Goal: Transaction & Acquisition: Obtain resource

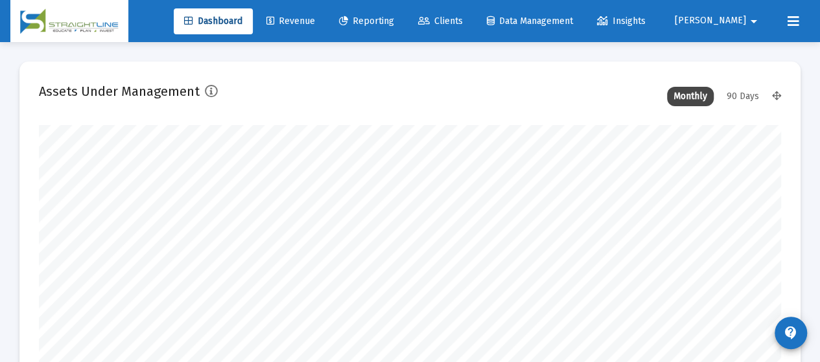
scroll to position [259, 398]
type input "[DATE]"
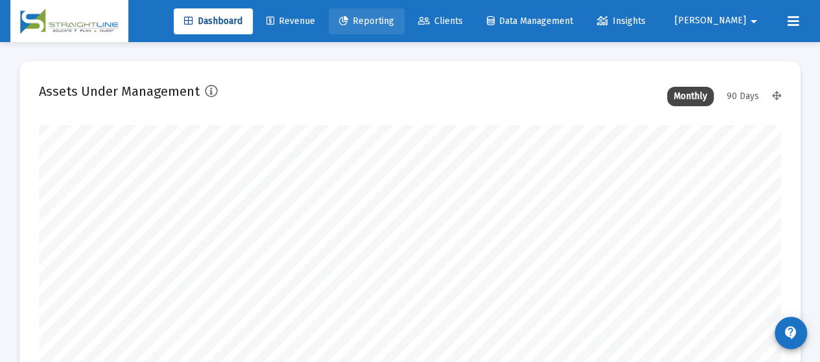
click at [394, 24] on span "Reporting" at bounding box center [366, 21] width 55 height 11
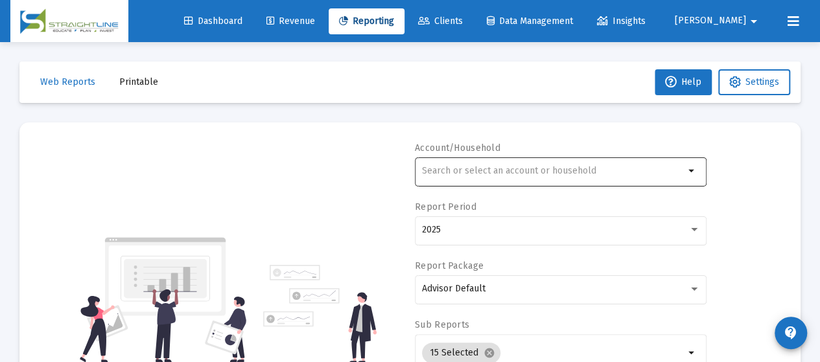
click at [473, 170] on input "text" at bounding box center [553, 171] width 262 height 10
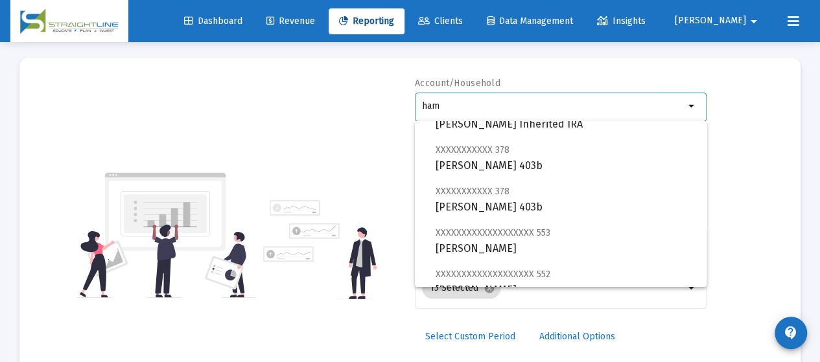
scroll to position [881, 0]
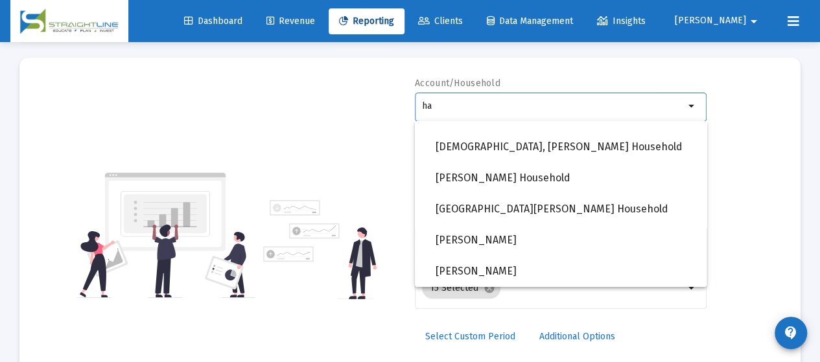
type input "h"
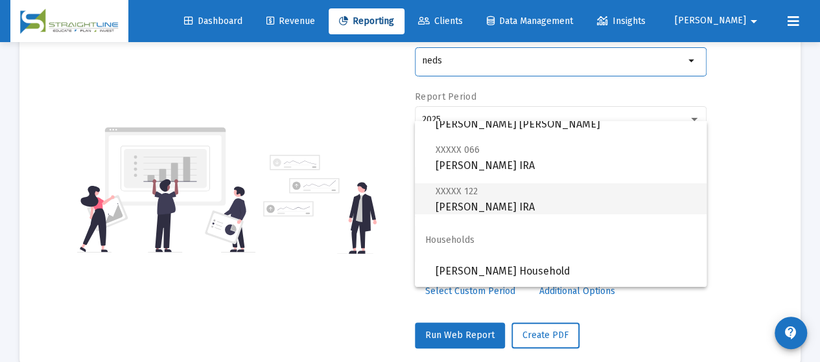
scroll to position [130, 0]
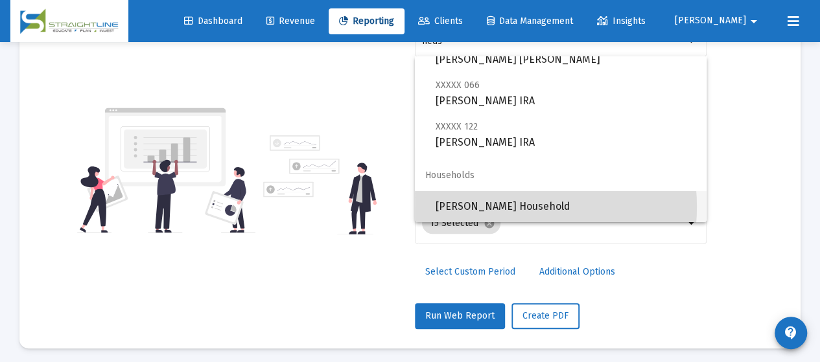
click at [498, 207] on span "[PERSON_NAME] Household" at bounding box center [565, 206] width 260 height 31
type input "[PERSON_NAME] Household"
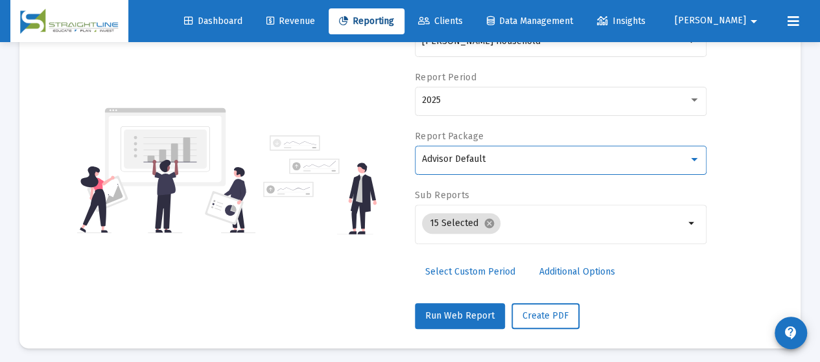
click at [536, 159] on div "Advisor Default" at bounding box center [555, 159] width 266 height 10
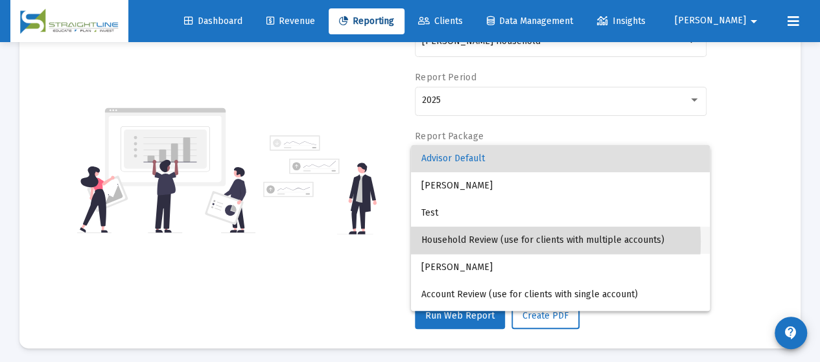
click at [503, 242] on span "Household Review (use for clients with multiple accounts)" at bounding box center [560, 240] width 278 height 27
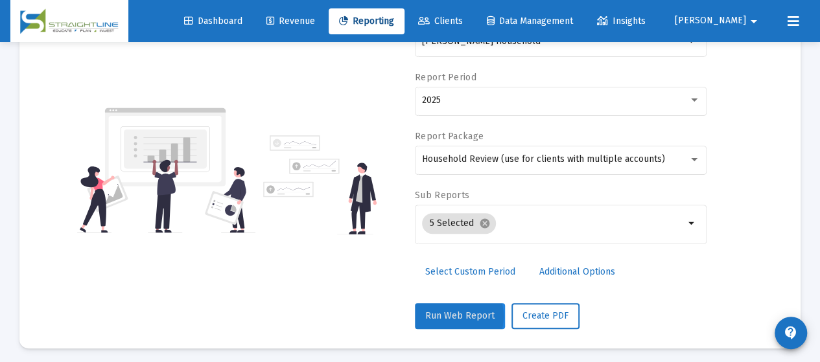
click at [453, 315] on span "Run Web Report" at bounding box center [459, 315] width 69 height 11
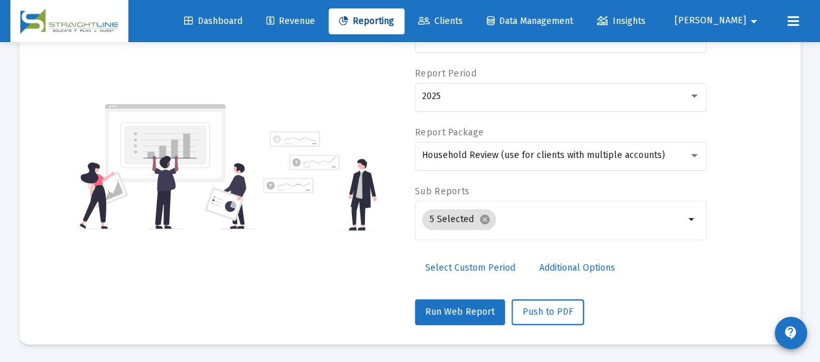
scroll to position [328, 0]
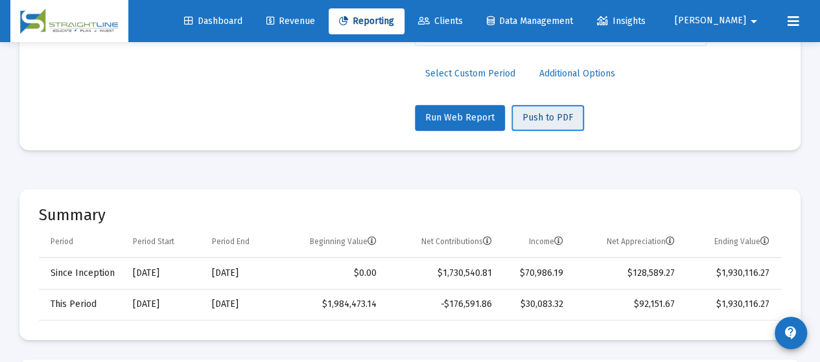
click at [539, 113] on span "Push to PDF" at bounding box center [547, 117] width 51 height 11
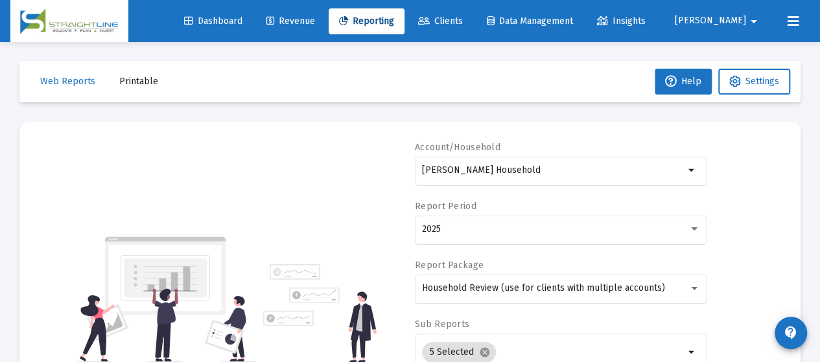
scroll to position [0, 0]
click at [124, 84] on span "Printable" at bounding box center [138, 81] width 39 height 11
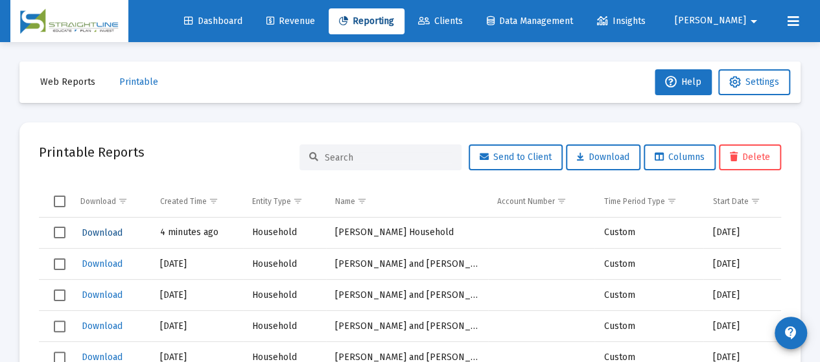
click at [100, 234] on span "Download" at bounding box center [102, 232] width 41 height 11
click at [100, 235] on span "Download" at bounding box center [102, 232] width 41 height 11
click at [110, 231] on span "Download" at bounding box center [102, 232] width 41 height 11
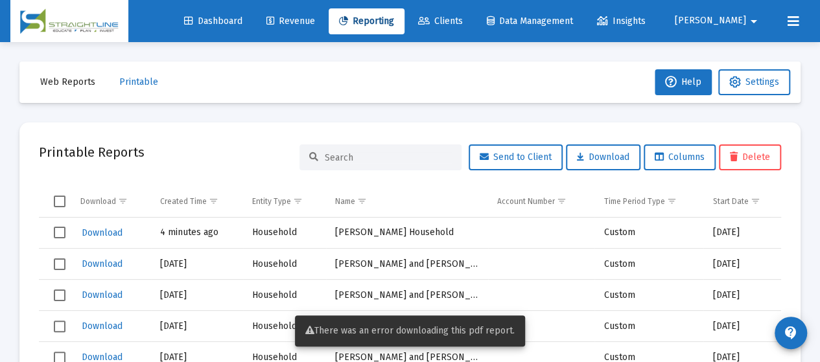
click at [69, 81] on span "Web Reports" at bounding box center [67, 81] width 55 height 11
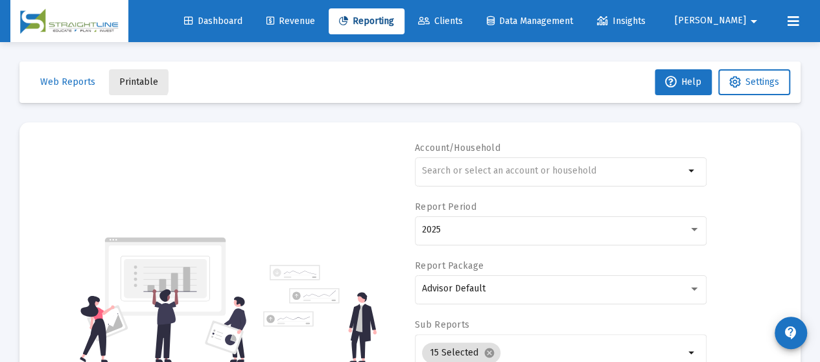
click at [130, 82] on span "Printable" at bounding box center [138, 81] width 39 height 11
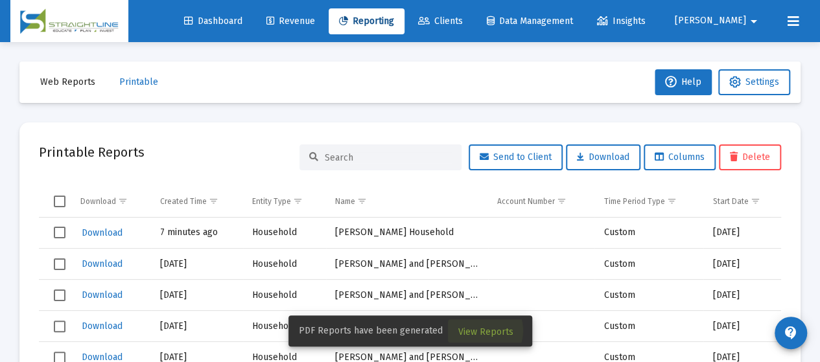
click at [477, 336] on span "View Reports" at bounding box center [485, 332] width 55 height 11
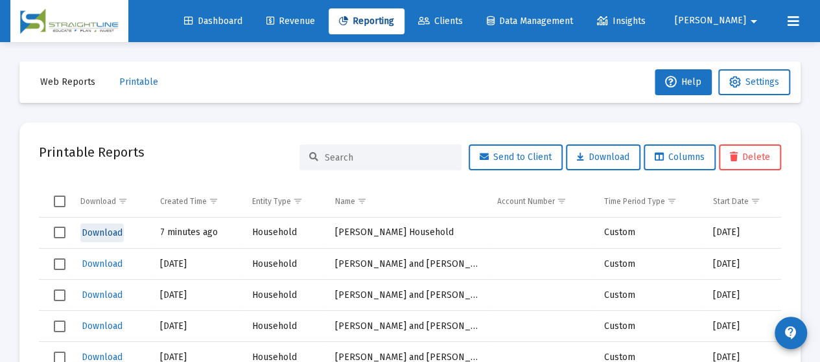
click at [105, 231] on span "Download" at bounding box center [102, 232] width 41 height 11
